Goal: Information Seeking & Learning: Learn about a topic

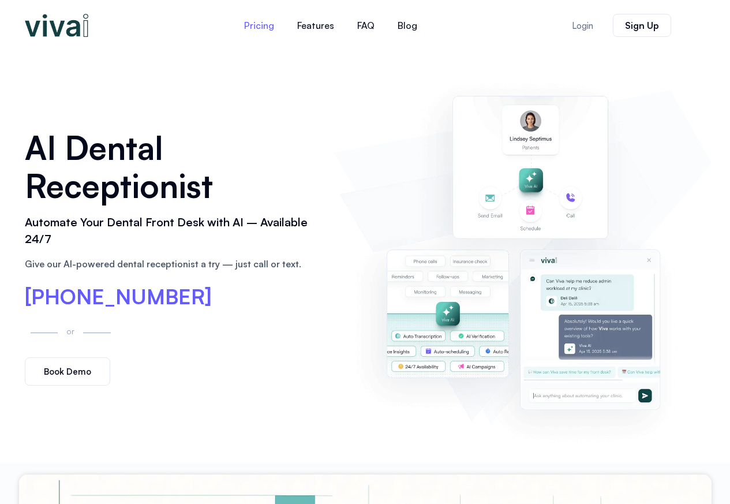
click at [263, 25] on link "Pricing" at bounding box center [259, 26] width 53 height 28
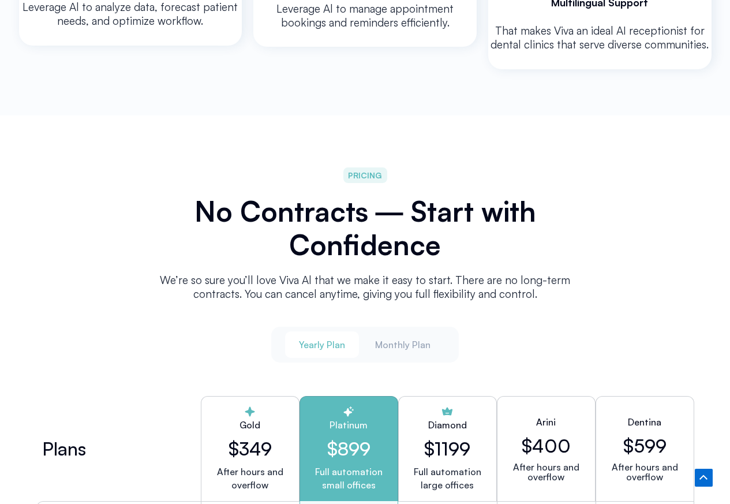
scroll to position [2742, 0]
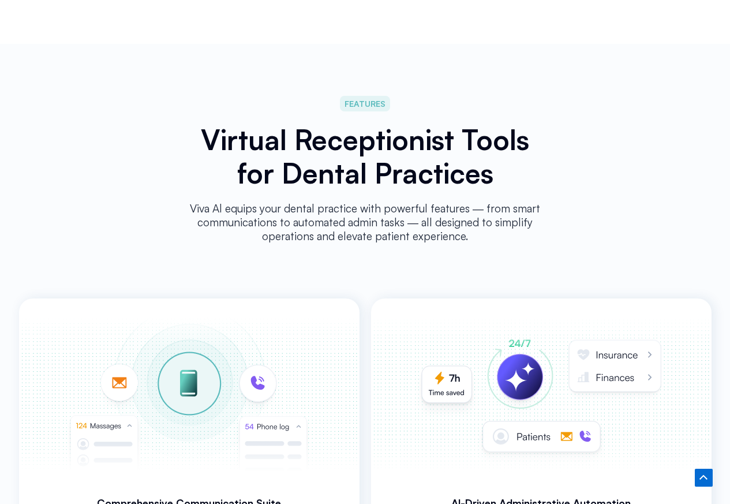
scroll to position [1870, 0]
